Goal: Information Seeking & Learning: Learn about a topic

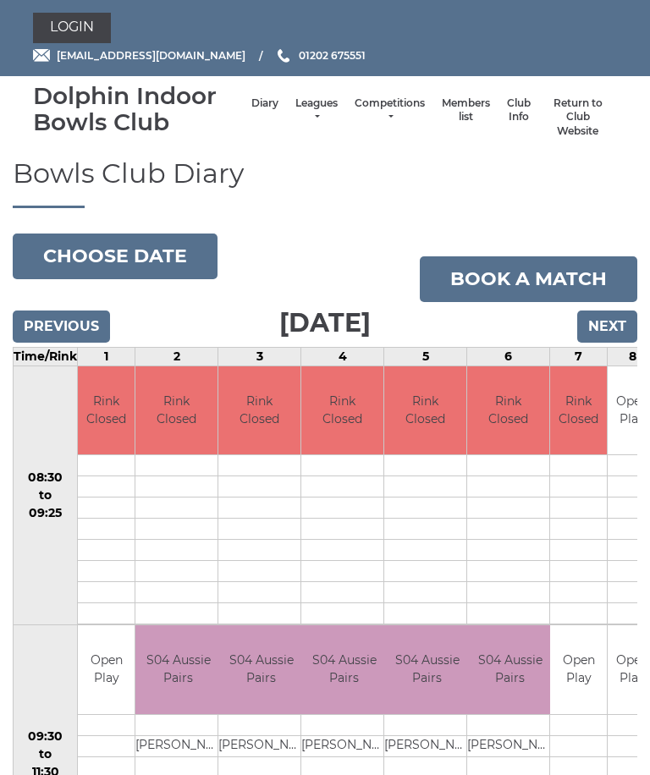
click at [448, 110] on link "Members list" at bounding box center [466, 110] width 48 height 28
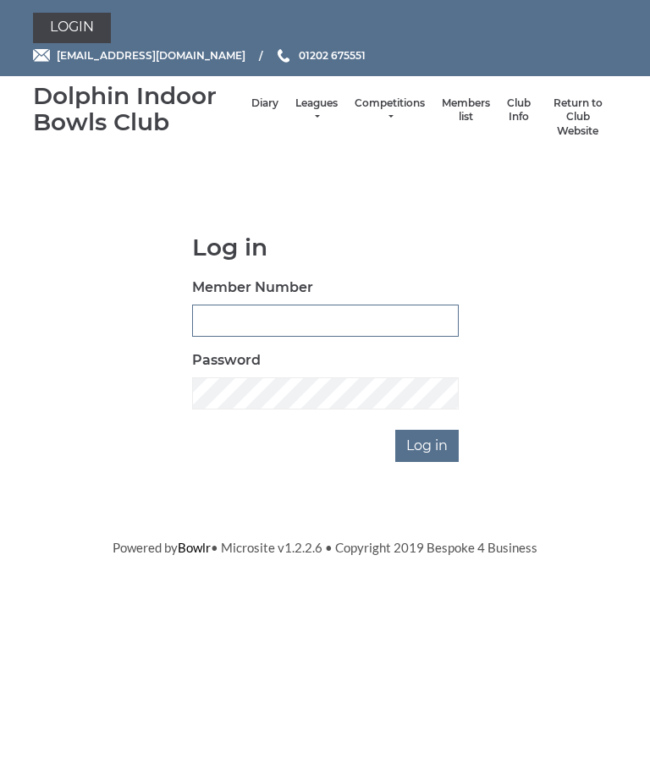
type input "3954"
click at [428, 443] on input "Log in" at bounding box center [426, 446] width 63 height 32
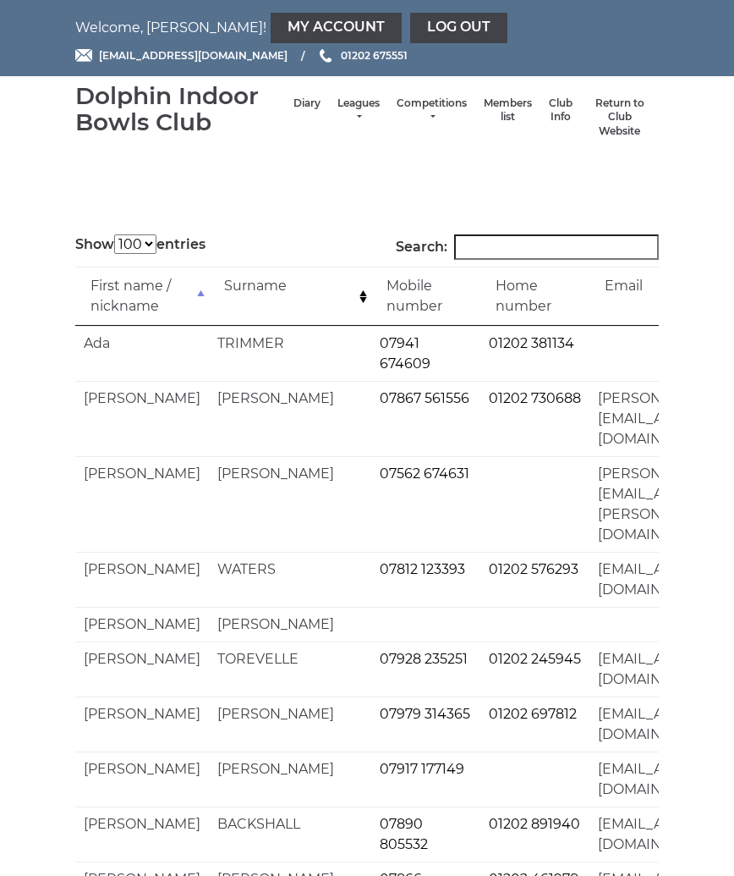
select select "100"
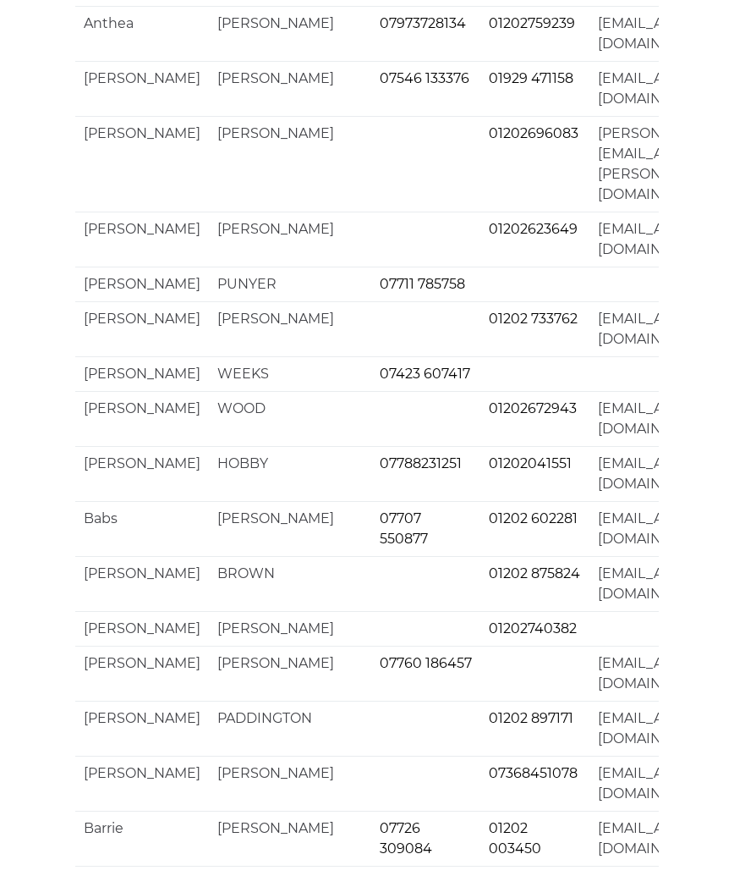
scroll to position [4118, 0]
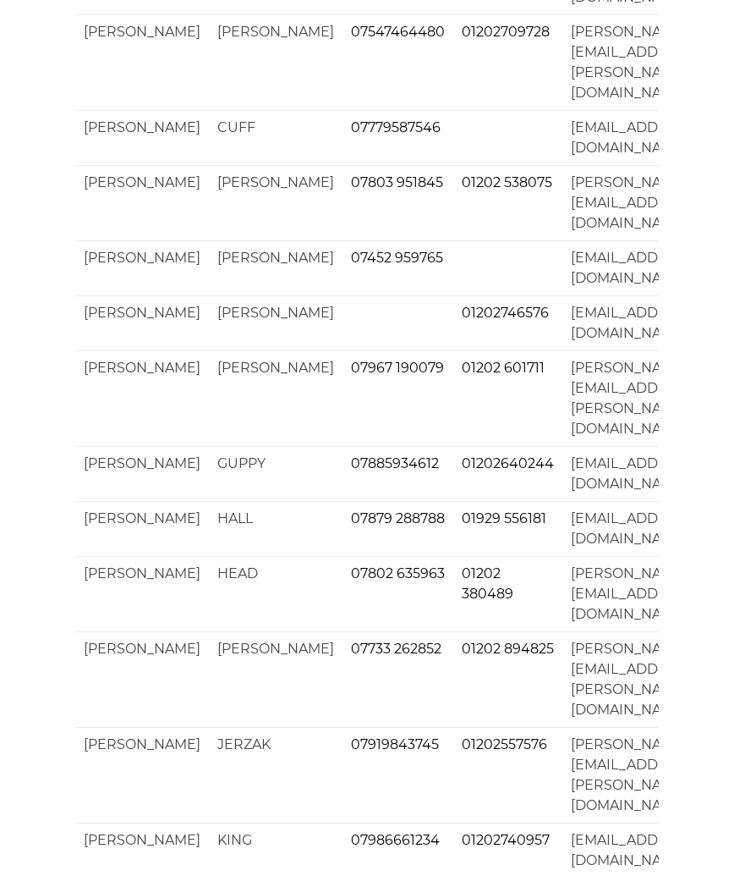
scroll to position [3976, 0]
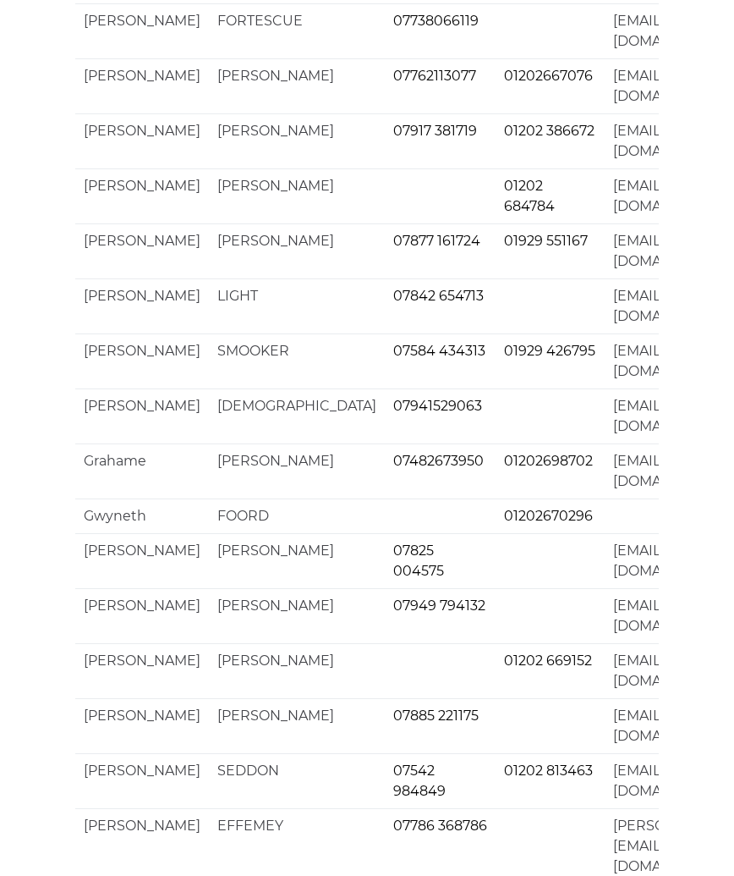
scroll to position [3936, 0]
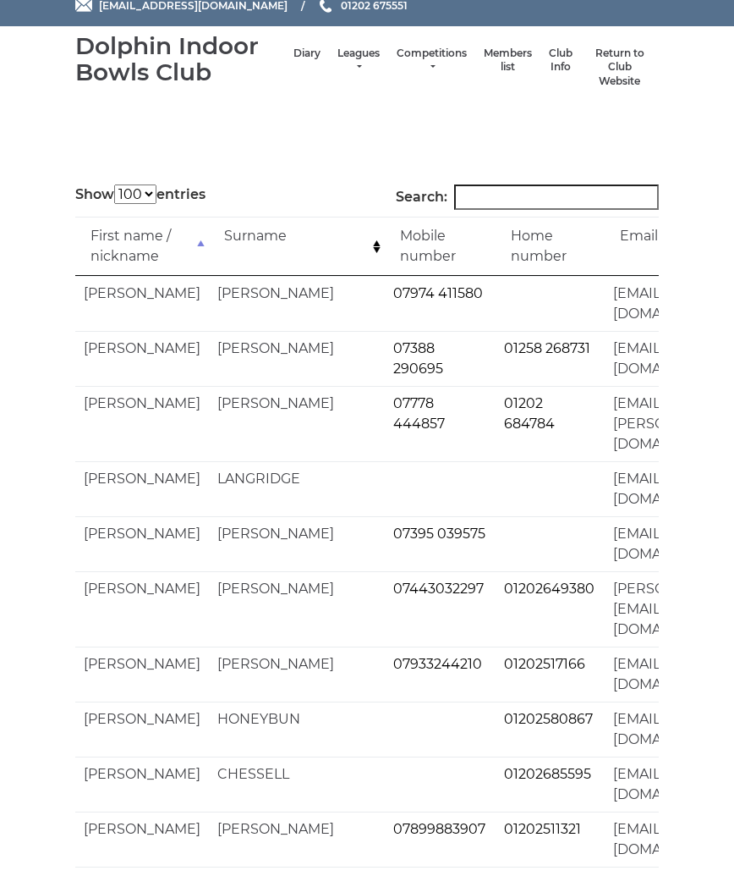
scroll to position [0, 0]
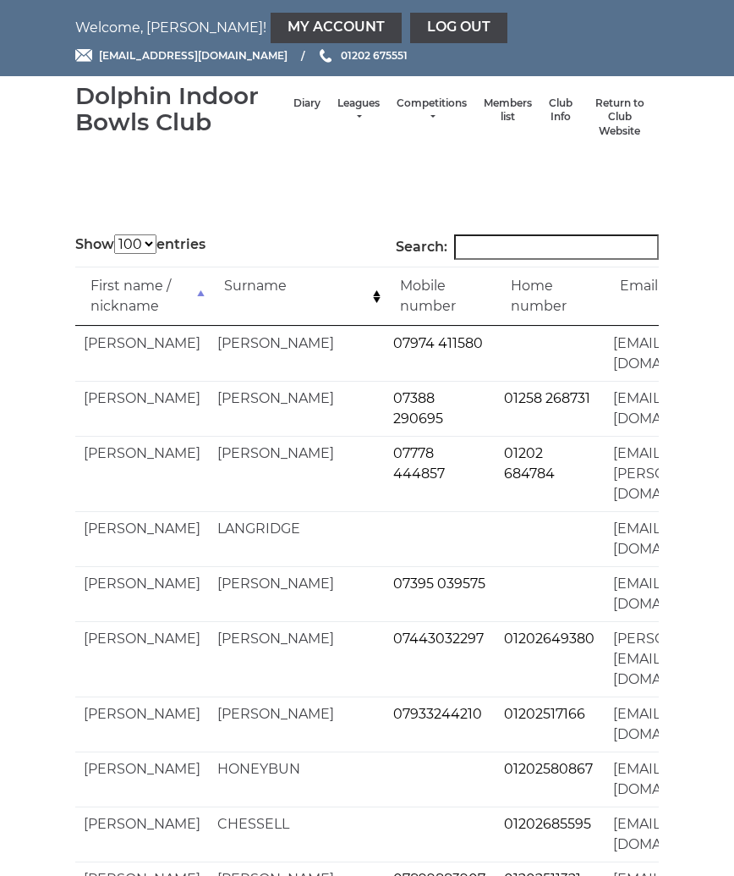
click at [410, 19] on link "Log out" at bounding box center [458, 28] width 97 height 30
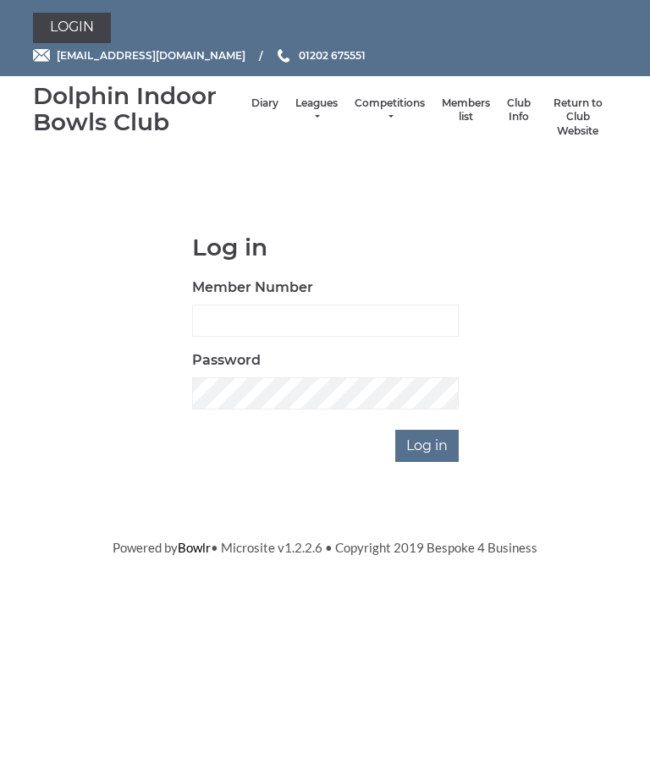
click at [298, 112] on link "Leagues" at bounding box center [316, 110] width 42 height 28
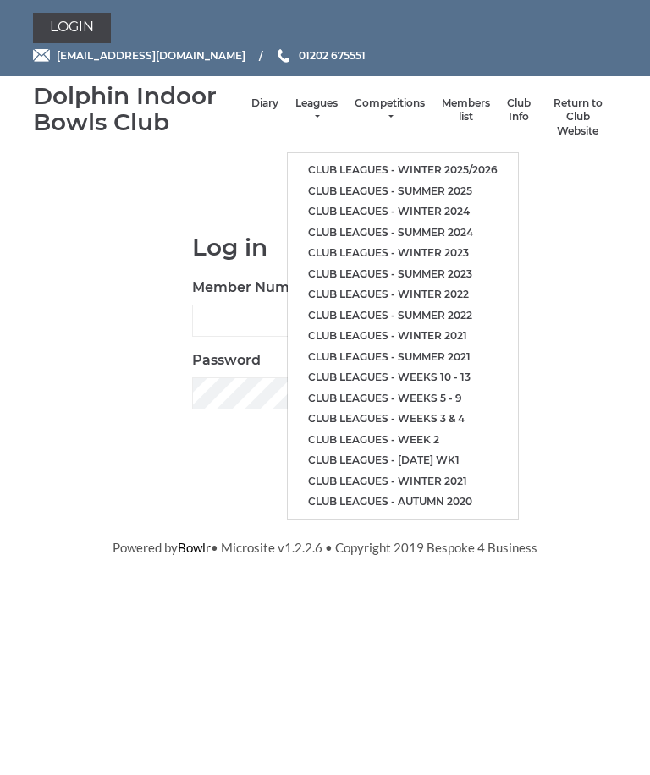
click at [462, 162] on link "Club leagues - Winter 2025/2026" at bounding box center [403, 170] width 230 height 21
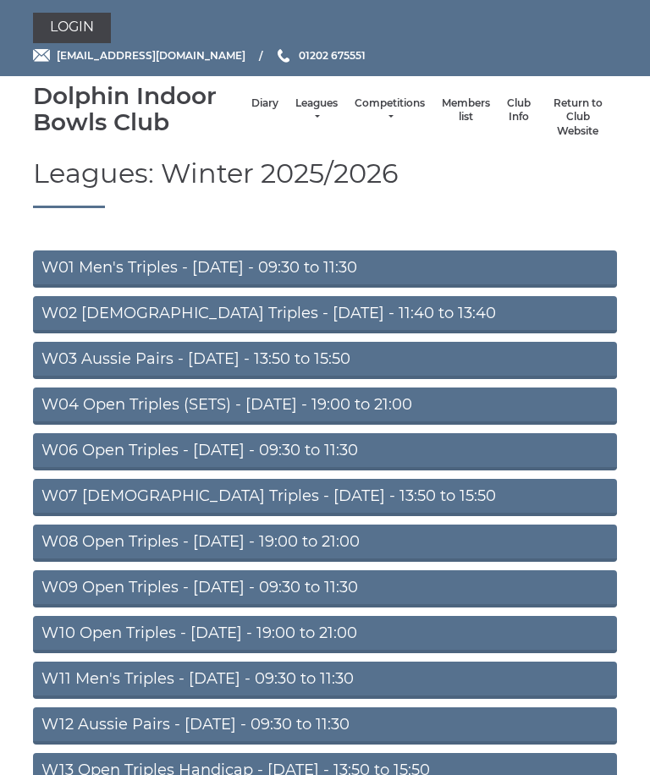
click at [295, 537] on link "W08 Open Triples - Tuesday - 19:00 to 21:00" at bounding box center [325, 543] width 584 height 37
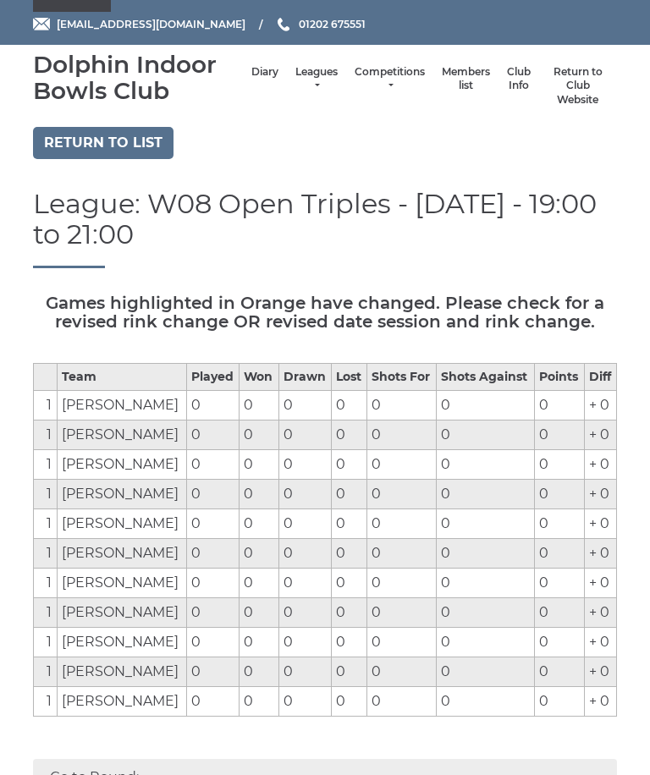
scroll to position [31, 0]
click at [112, 141] on link "Return to list" at bounding box center [103, 143] width 140 height 32
click at [82, 127] on link "Return to list" at bounding box center [103, 143] width 140 height 32
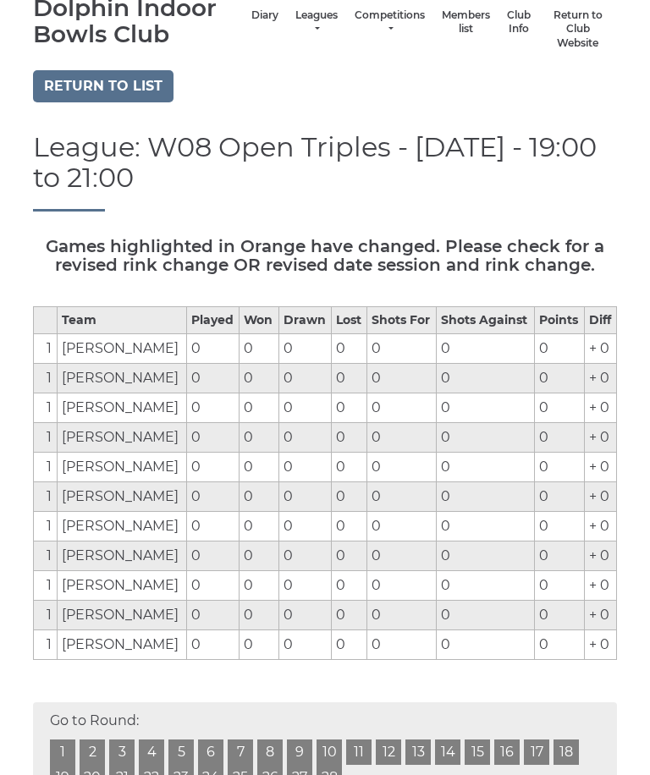
click at [90, 82] on link "Return to list" at bounding box center [103, 86] width 140 height 32
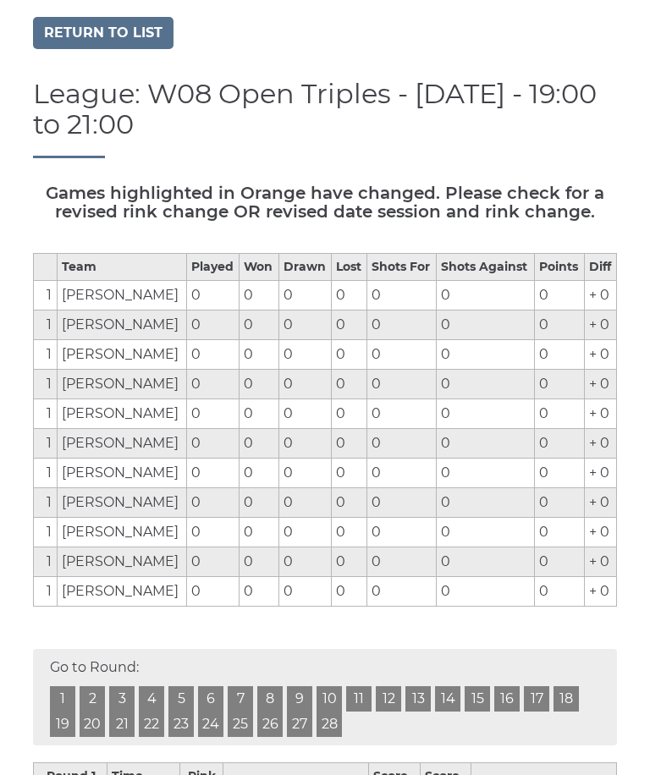
scroll to position [139, 0]
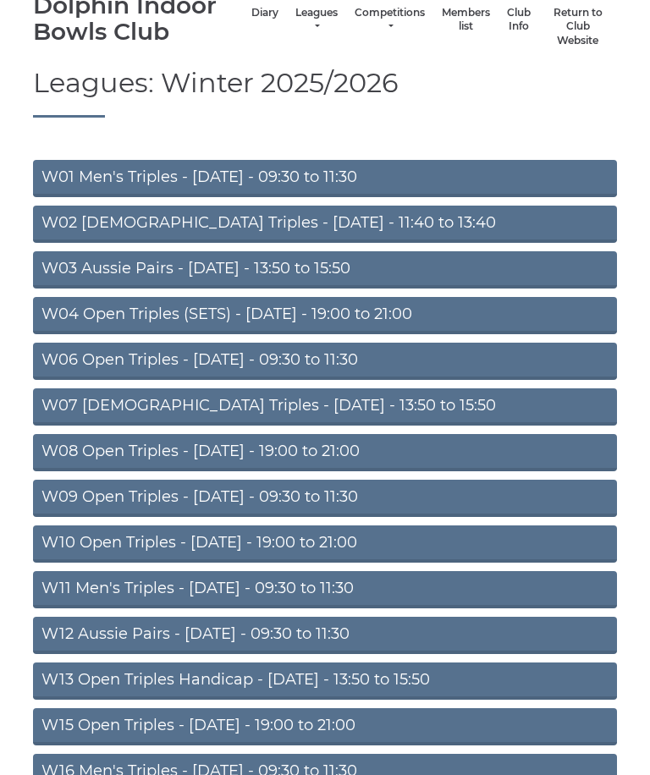
scroll to position [91, 0]
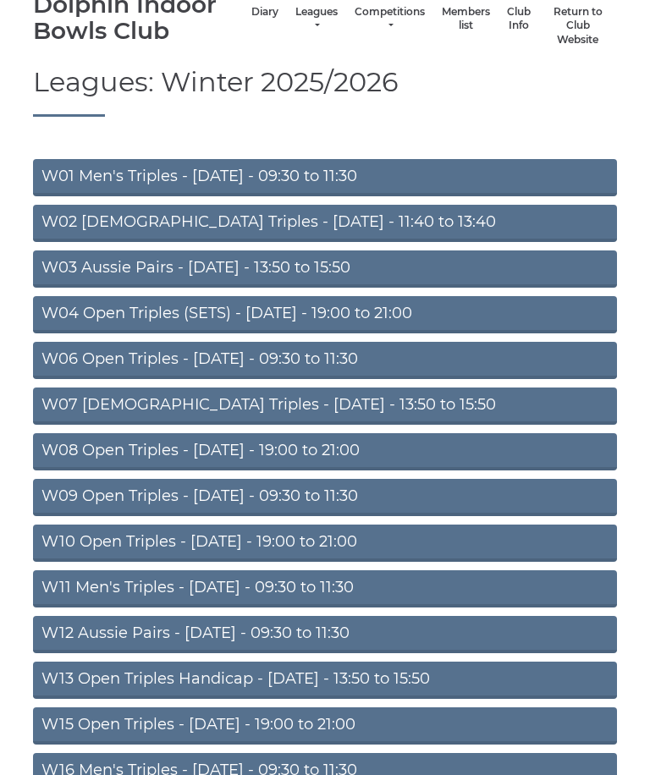
click at [310, 542] on link "W10 Open Triples - [DATE] - 19:00 to 21:00" at bounding box center [325, 543] width 584 height 37
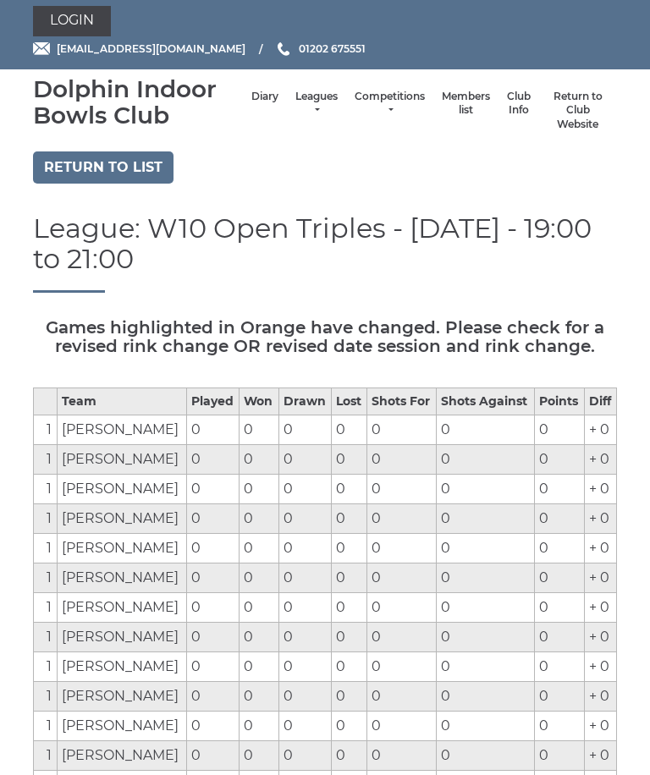
scroll to position [7, 0]
click at [295, 105] on link "Leagues" at bounding box center [316, 104] width 42 height 28
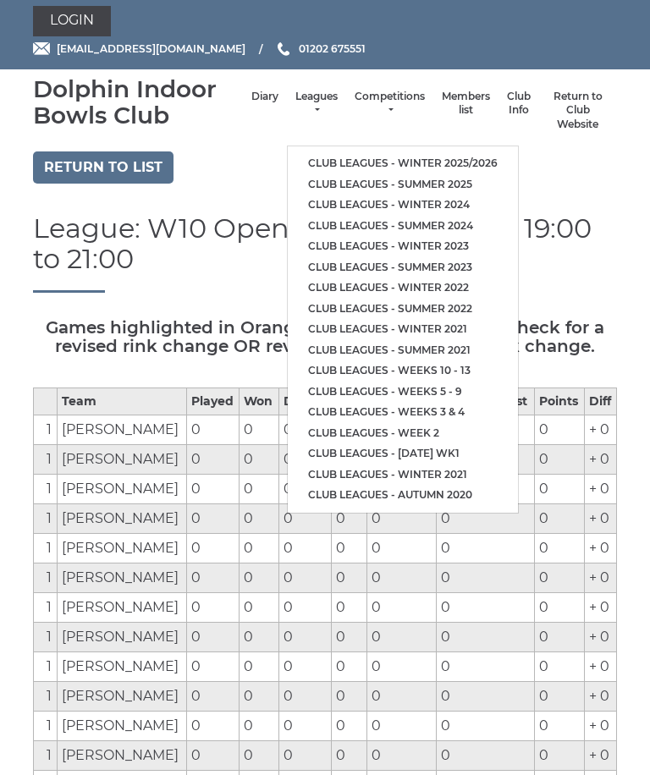
click at [422, 153] on link "Club leagues - Winter 2025/2026" at bounding box center [403, 163] width 230 height 21
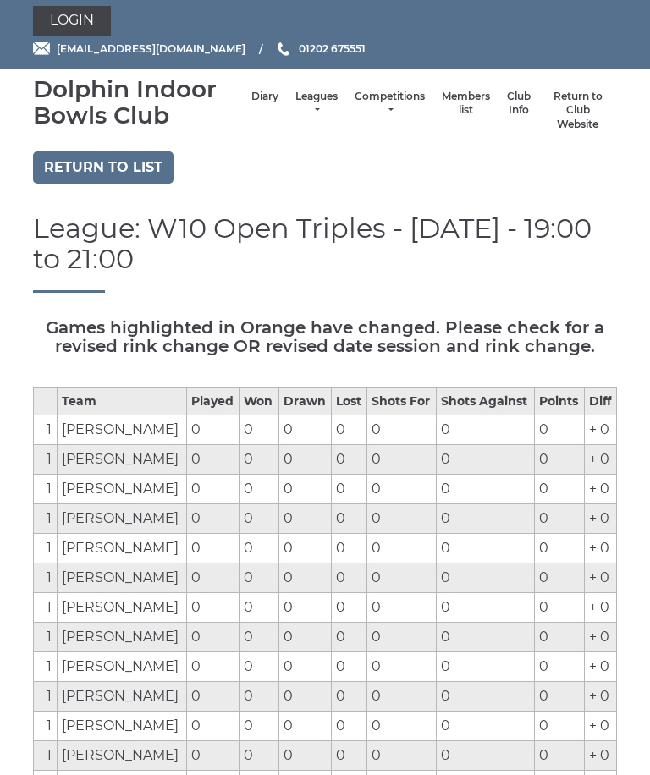
click at [85, 151] on link "Return to list" at bounding box center [103, 167] width 140 height 32
click at [74, 151] on link "Return to list" at bounding box center [103, 167] width 140 height 32
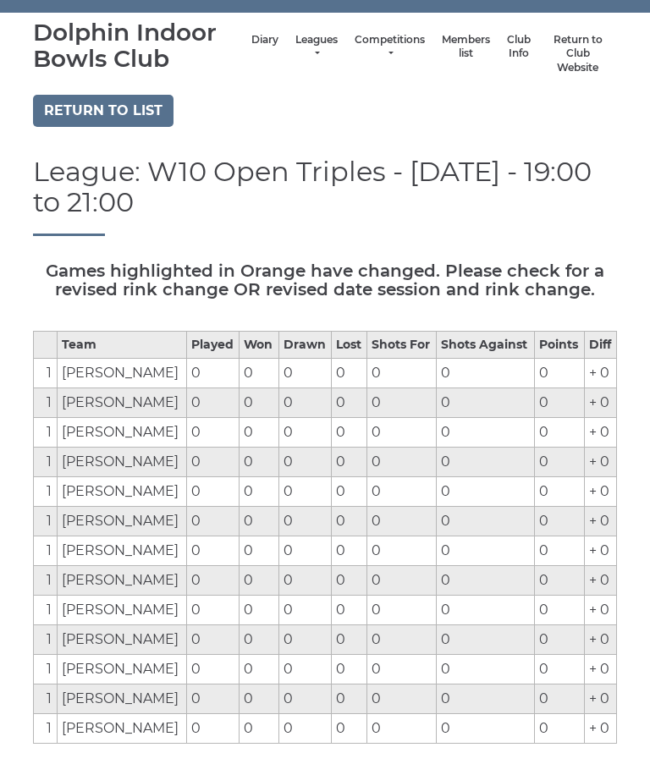
click at [80, 107] on link "Return to list" at bounding box center [103, 111] width 140 height 32
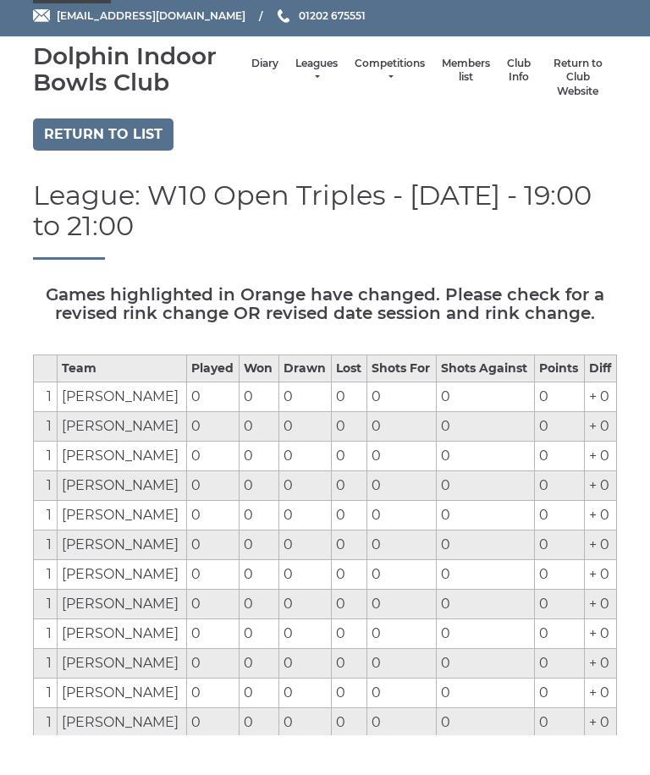
scroll to position [41, 0]
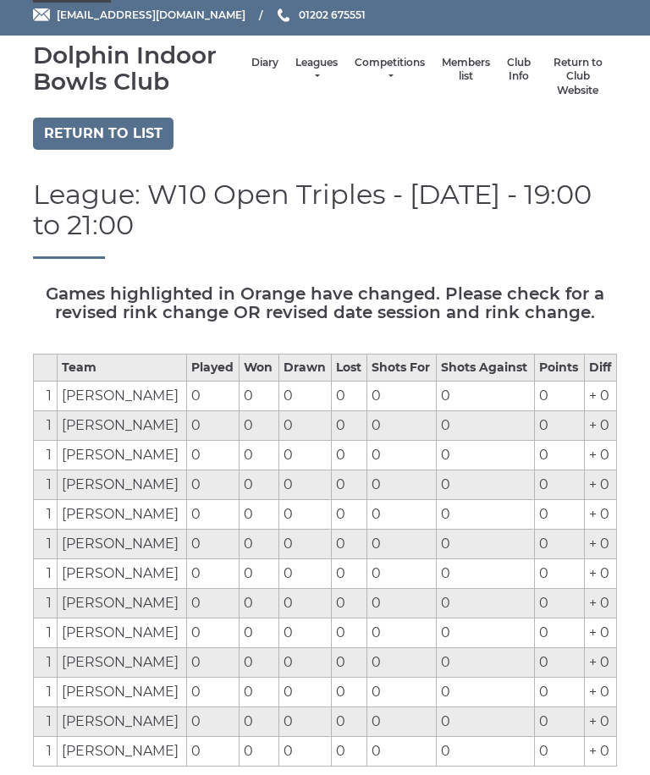
click at [295, 69] on link "Leagues" at bounding box center [316, 70] width 42 height 28
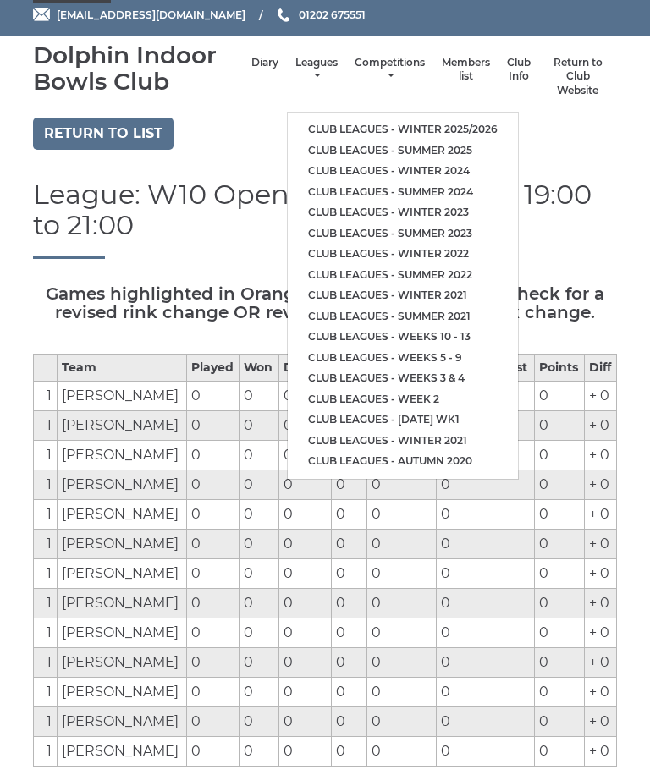
click at [72, 124] on link "Return to list" at bounding box center [103, 134] width 140 height 32
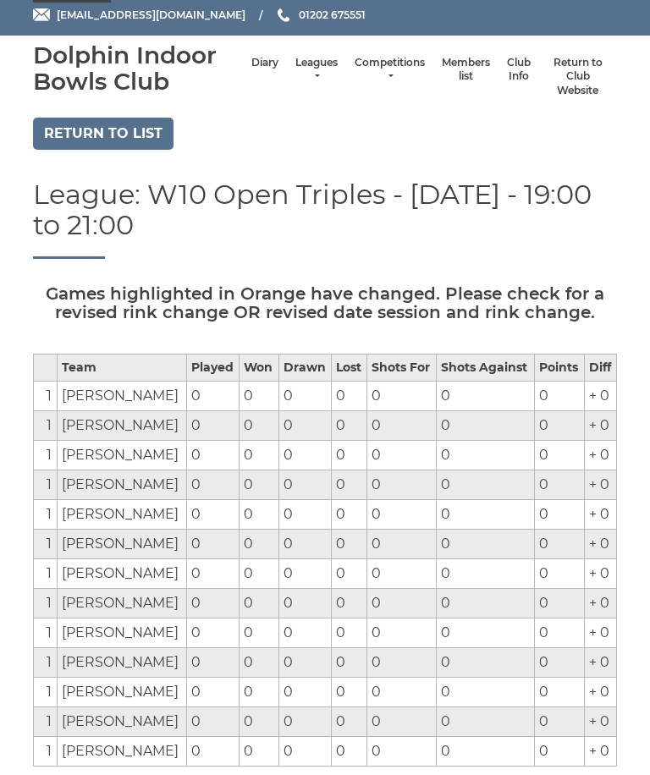
click at [73, 132] on link "Return to list" at bounding box center [103, 134] width 140 height 32
click at [70, 150] on link "Return to list" at bounding box center [103, 134] width 140 height 32
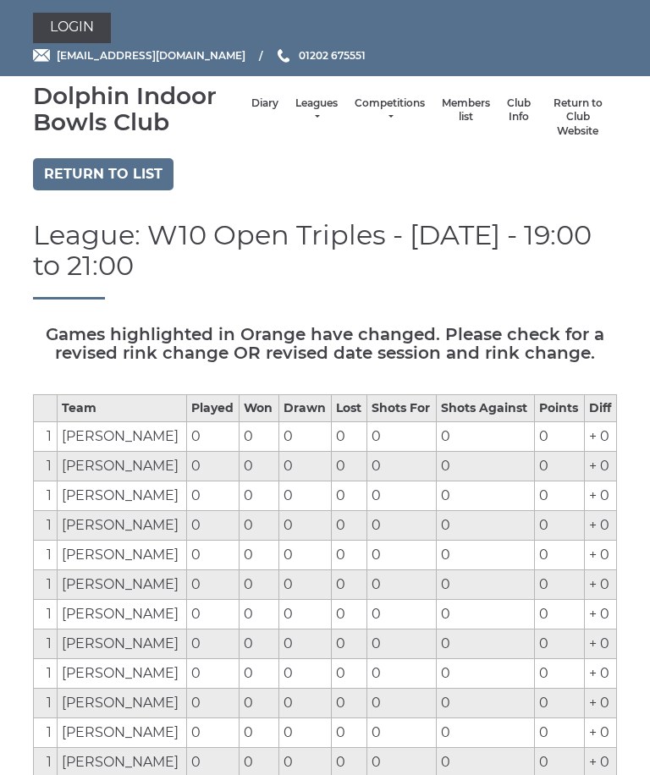
scroll to position [80, 0]
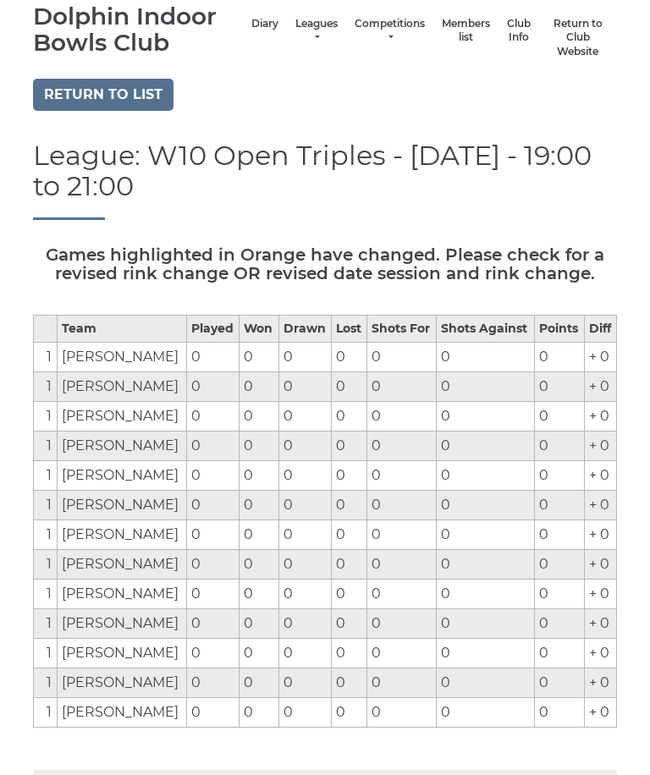
click at [63, 91] on link "Return to list" at bounding box center [103, 95] width 140 height 32
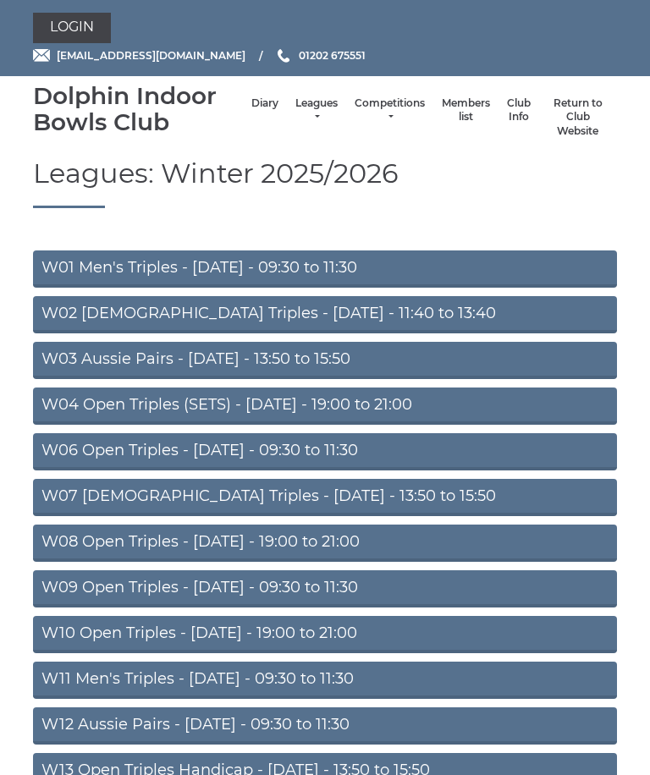
click at [226, 533] on link "W08 Open Triples - [DATE] - 19:00 to 21:00" at bounding box center [325, 543] width 584 height 37
click at [291, 540] on link "W08 Open Triples - [DATE] - 19:00 to 21:00" at bounding box center [325, 543] width 584 height 37
click at [301, 542] on link "W08 Open Triples - [DATE] - 19:00 to 21:00" at bounding box center [325, 543] width 584 height 37
click at [113, 545] on link "W08 Open Triples - [DATE] - 19:00 to 21:00" at bounding box center [325, 543] width 584 height 37
click at [196, 542] on link "W08 Open Triples - [DATE] - 19:00 to 21:00" at bounding box center [325, 543] width 584 height 37
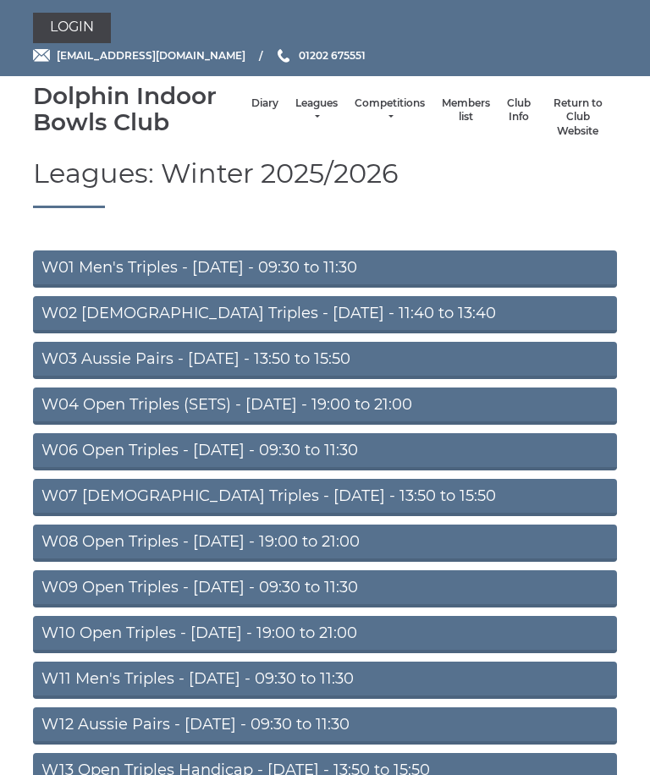
click at [203, 550] on link "W08 Open Triples - [DATE] - 19:00 to 21:00" at bounding box center [325, 543] width 584 height 37
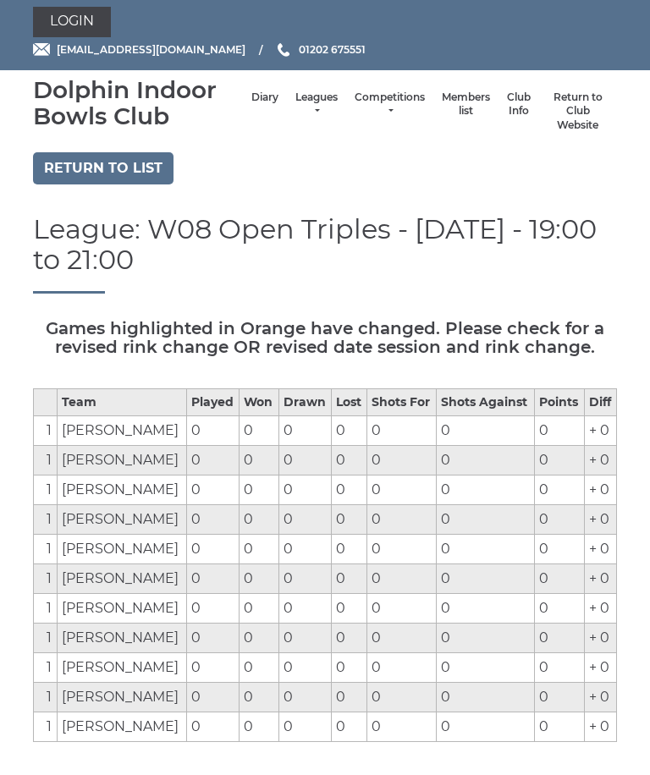
scroll to position [6, 0]
click at [102, 159] on link "Return to list" at bounding box center [103, 168] width 140 height 32
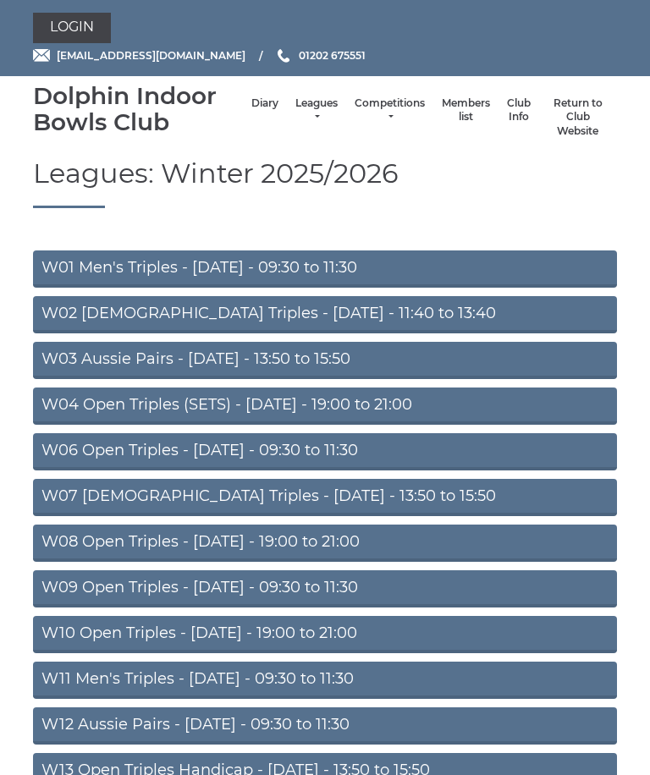
click at [282, 404] on link "W04 Open Triples (SETS) - [DATE] - 19:00 to 21:00" at bounding box center [325, 406] width 584 height 37
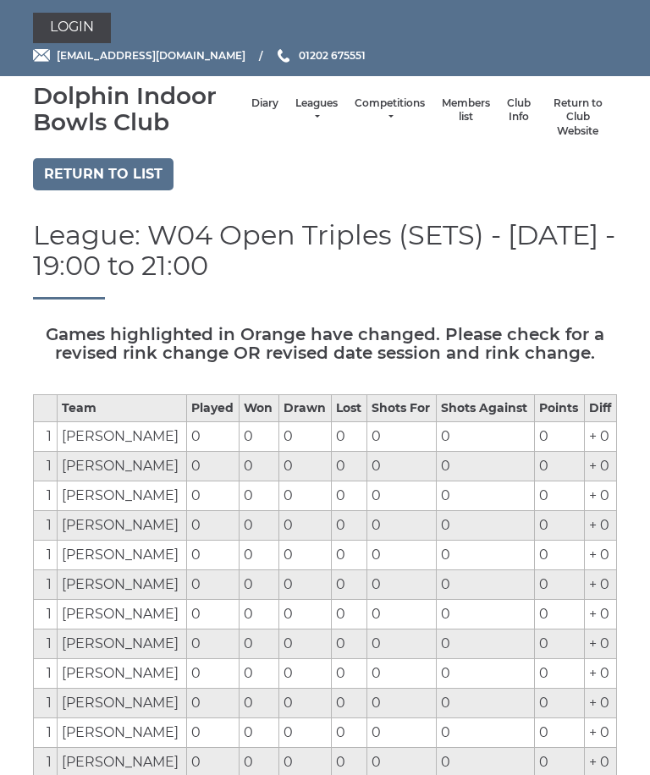
click at [77, 170] on link "Return to list" at bounding box center [103, 174] width 140 height 32
click at [92, 173] on link "Return to list" at bounding box center [103, 174] width 140 height 32
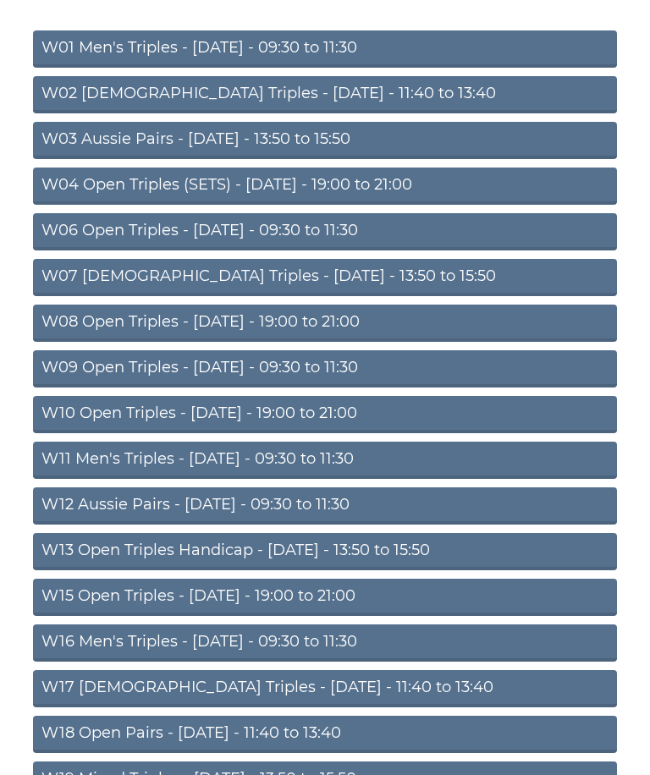
scroll to position [222, 0]
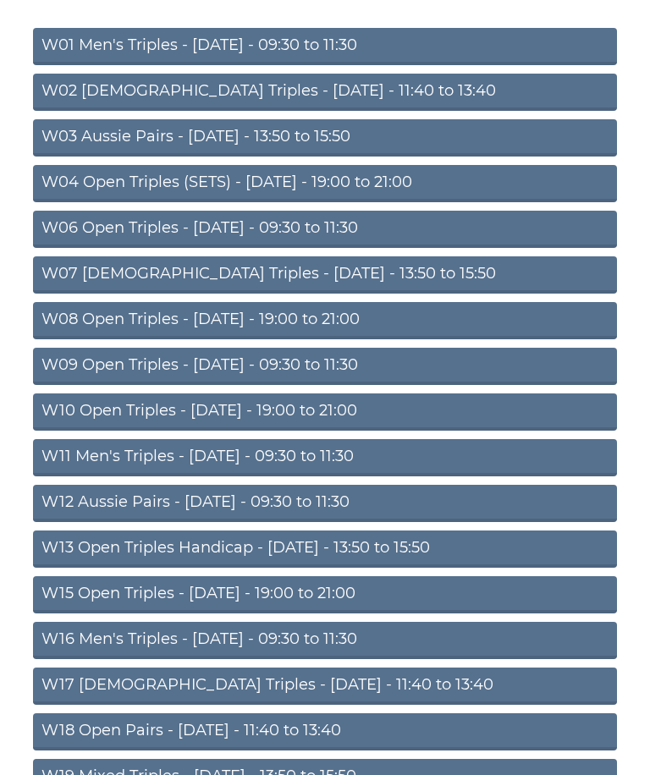
click at [275, 590] on link "W15 Open Triples - [DATE] - 19:00 to 21:00" at bounding box center [325, 595] width 584 height 37
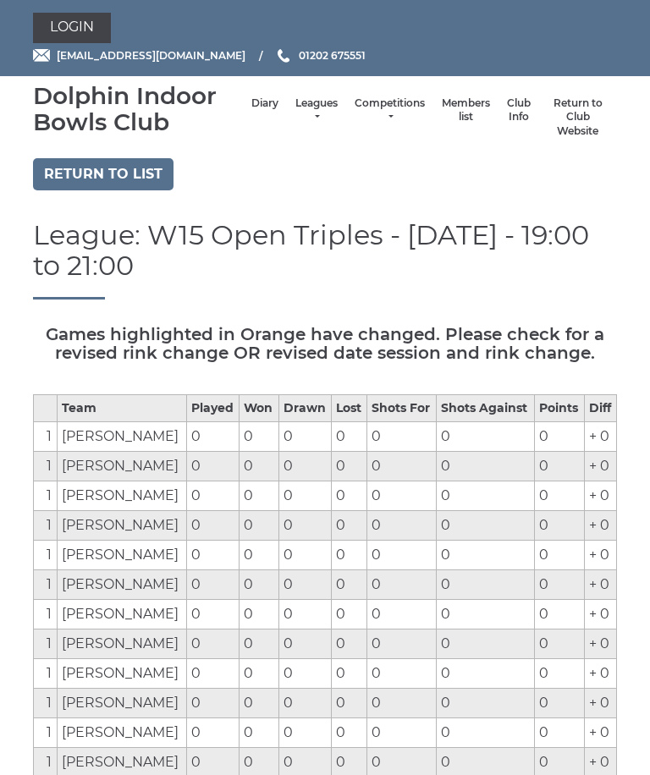
click at [74, 166] on link "Return to list" at bounding box center [103, 174] width 140 height 32
click at [84, 174] on link "Return to list" at bounding box center [103, 174] width 140 height 32
click at [85, 170] on link "Return to list" at bounding box center [103, 174] width 140 height 32
click at [89, 173] on link "Return to list" at bounding box center [103, 174] width 140 height 32
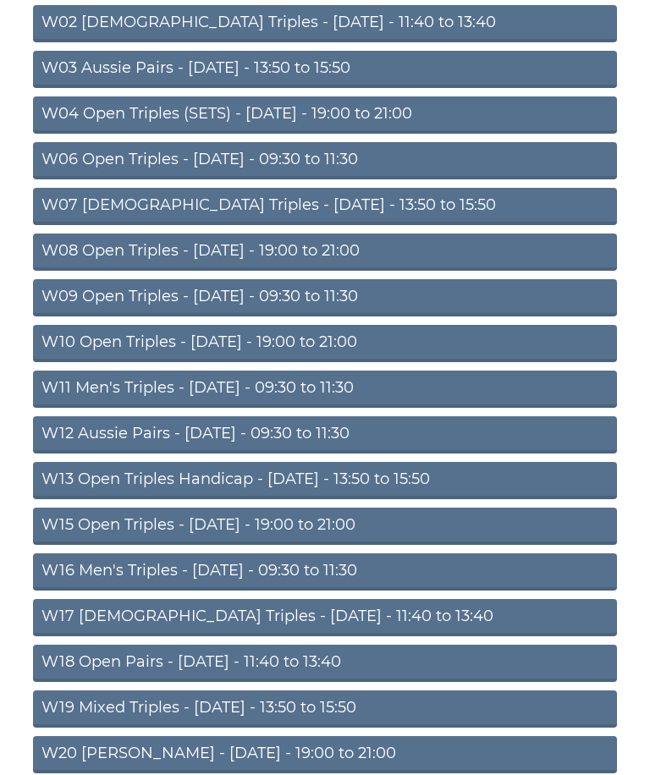
scroll to position [312, 0]
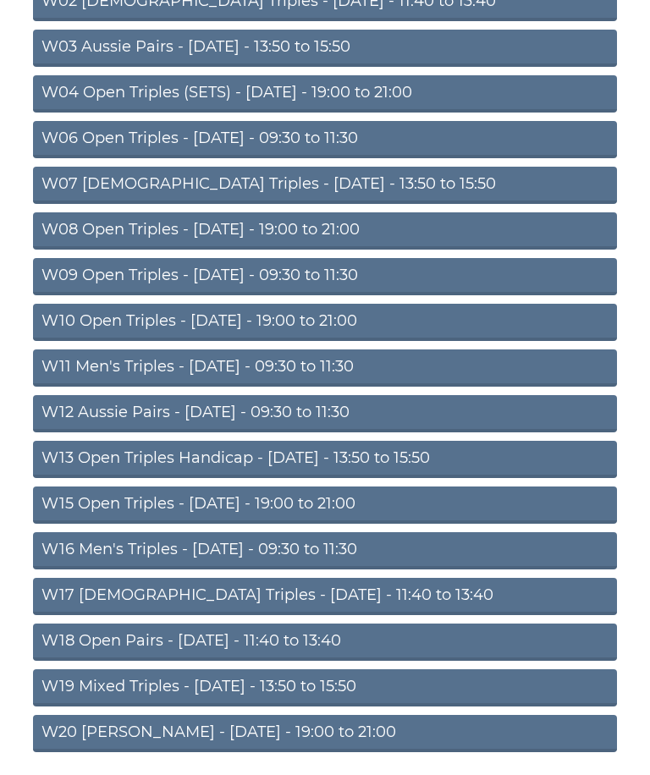
click at [248, 734] on link "W20 [PERSON_NAME] - [DATE] - 19:00 to 21:00" at bounding box center [325, 733] width 584 height 37
